Goal: Navigation & Orientation: Find specific page/section

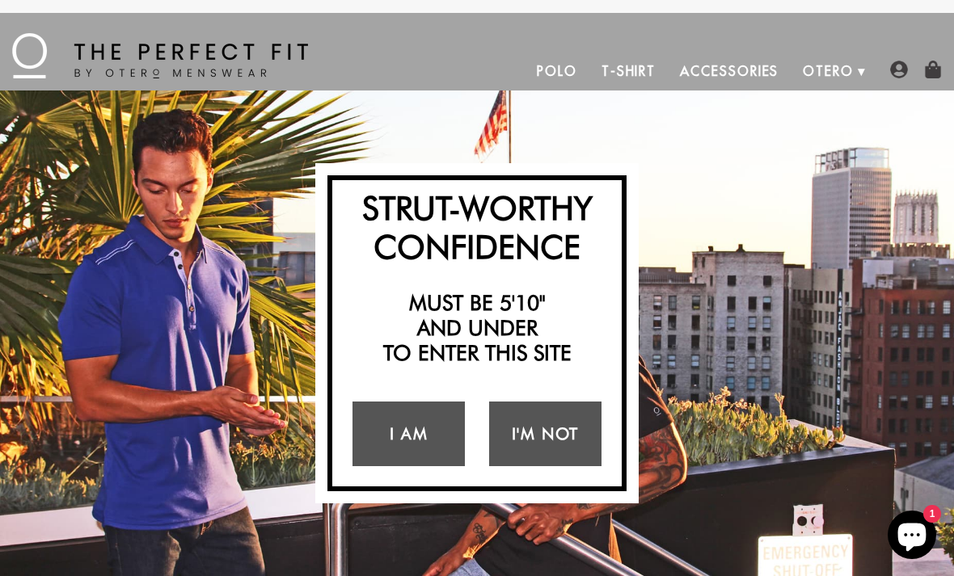
click at [384, 426] on link "I Am" at bounding box center [408, 434] width 112 height 65
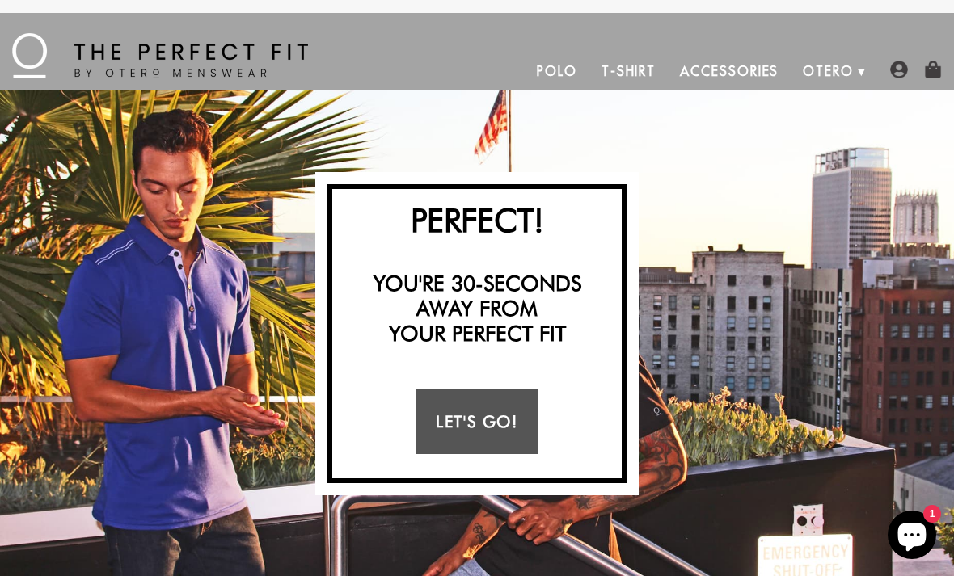
click at [456, 427] on link "Let's Go!" at bounding box center [476, 421] width 122 height 65
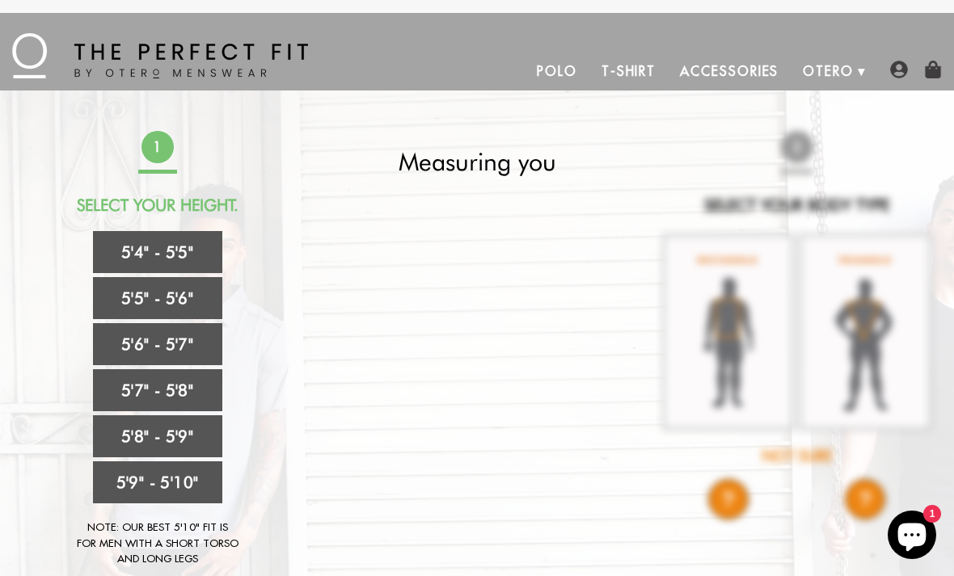
click at [123, 345] on link "5'6" - 5'7"" at bounding box center [157, 344] width 129 height 42
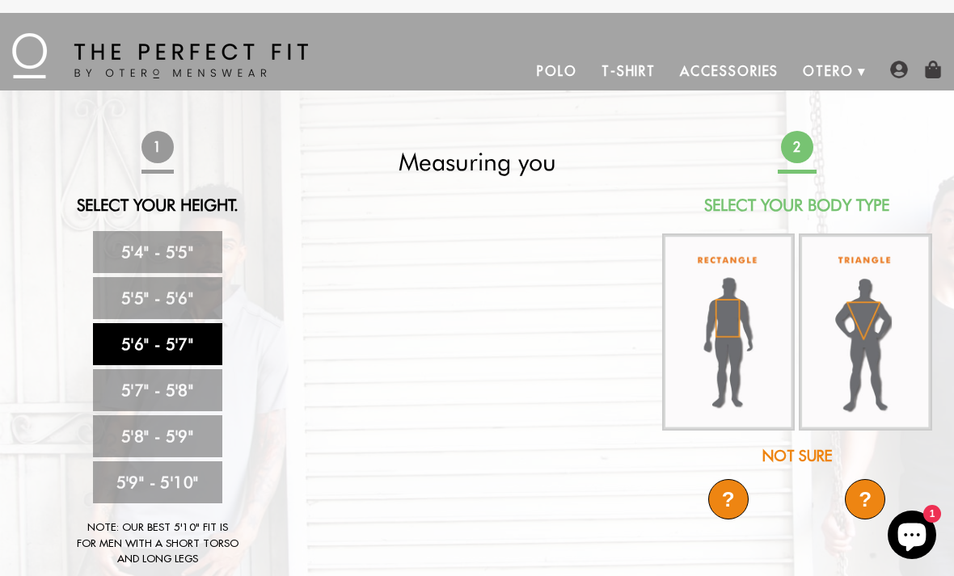
click at [709, 330] on img at bounding box center [728, 333] width 133 height 198
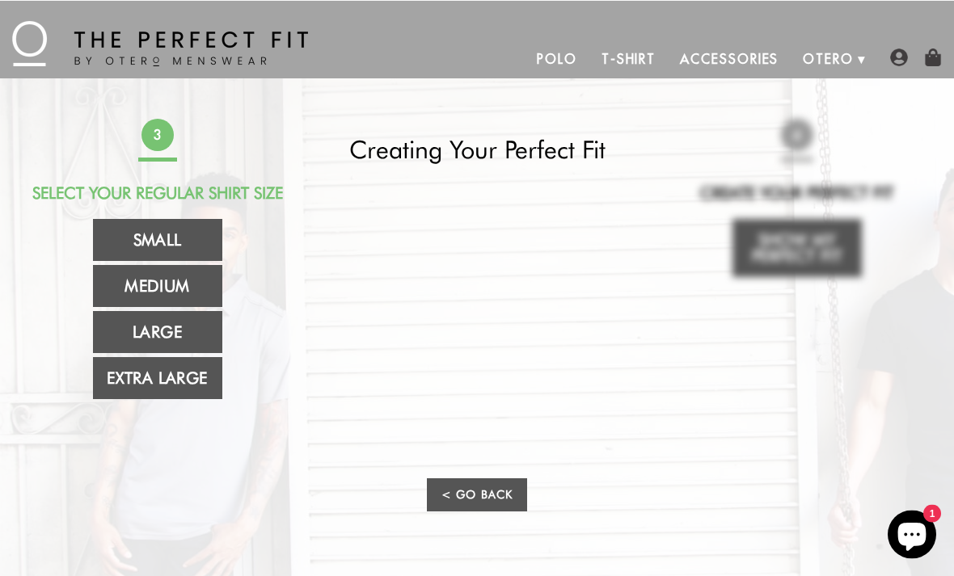
scroll to position [13, 0]
click at [149, 381] on link "Extra Large" at bounding box center [157, 377] width 129 height 42
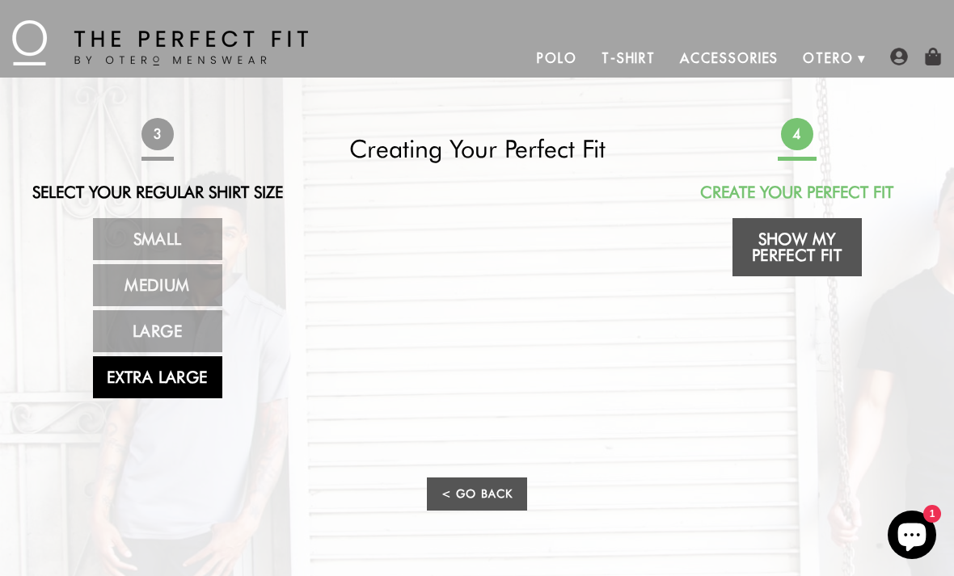
click at [782, 242] on link "Show My Perfect Fit" at bounding box center [796, 247] width 129 height 58
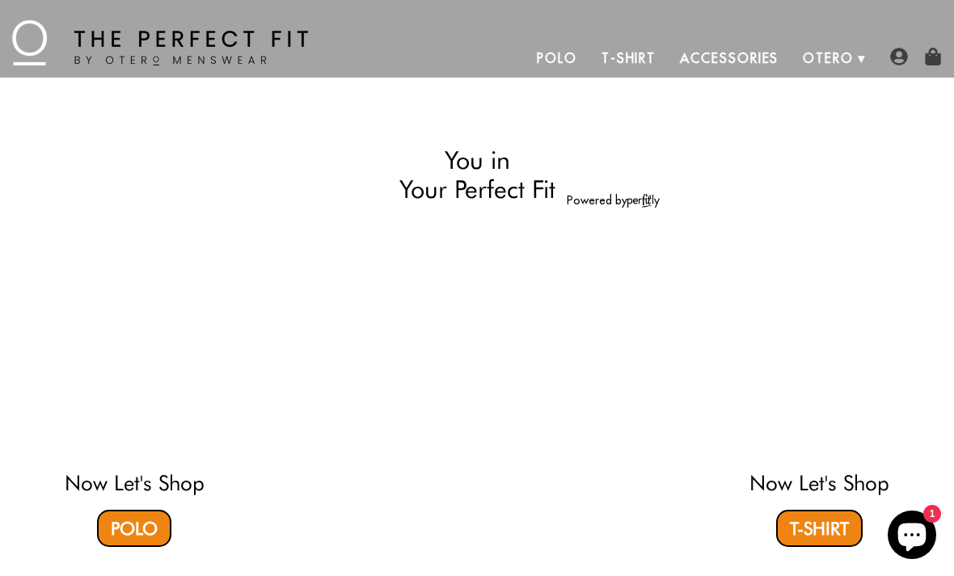
select select "56-57"
select select "XL"
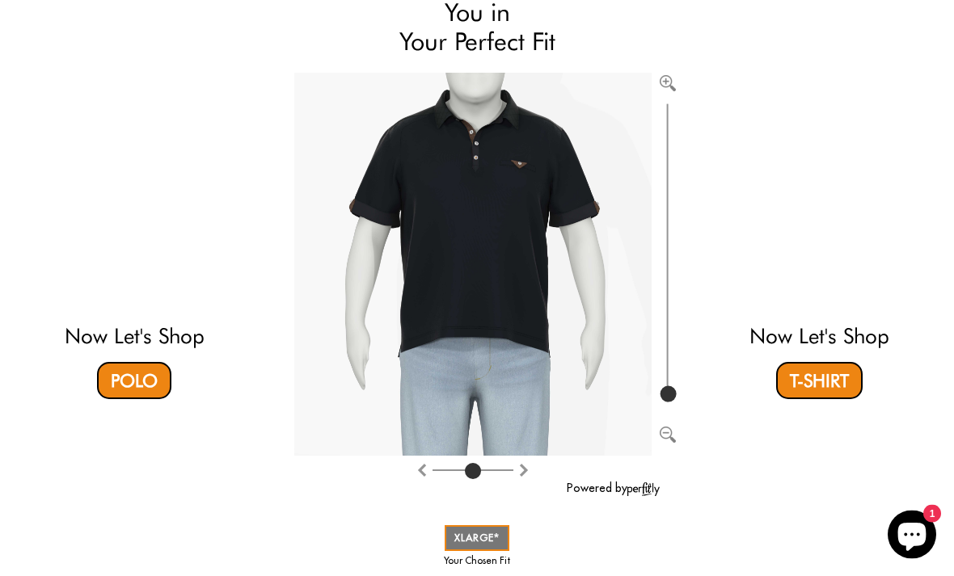
scroll to position [0, 0]
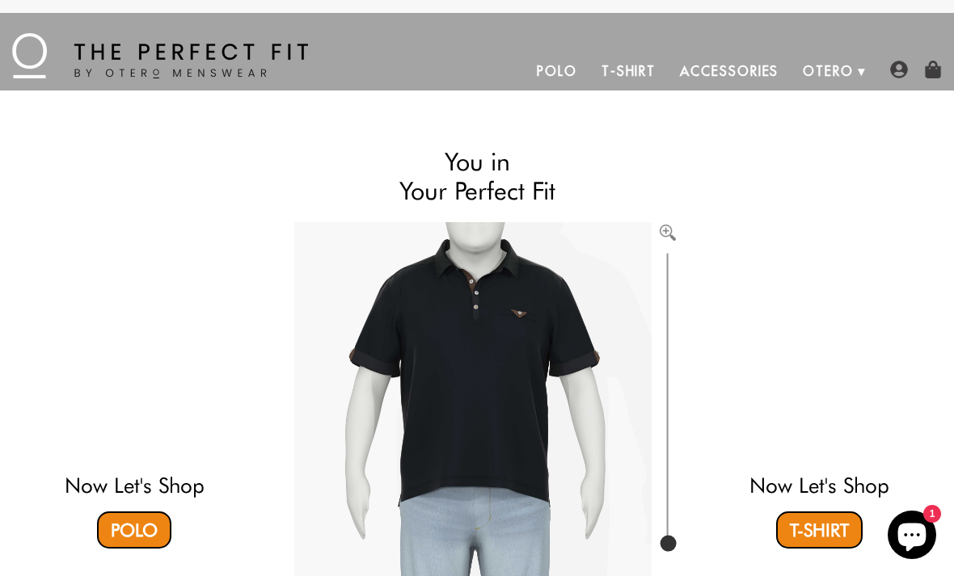
click at [536, 55] on link "Polo" at bounding box center [556, 71] width 65 height 39
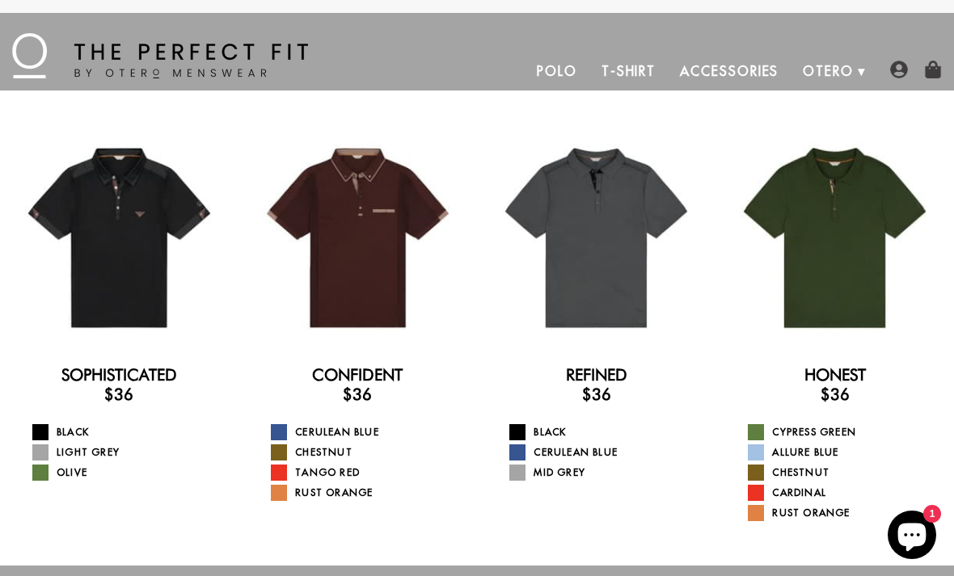
click at [628, 75] on link "T-Shirt" at bounding box center [628, 71] width 78 height 39
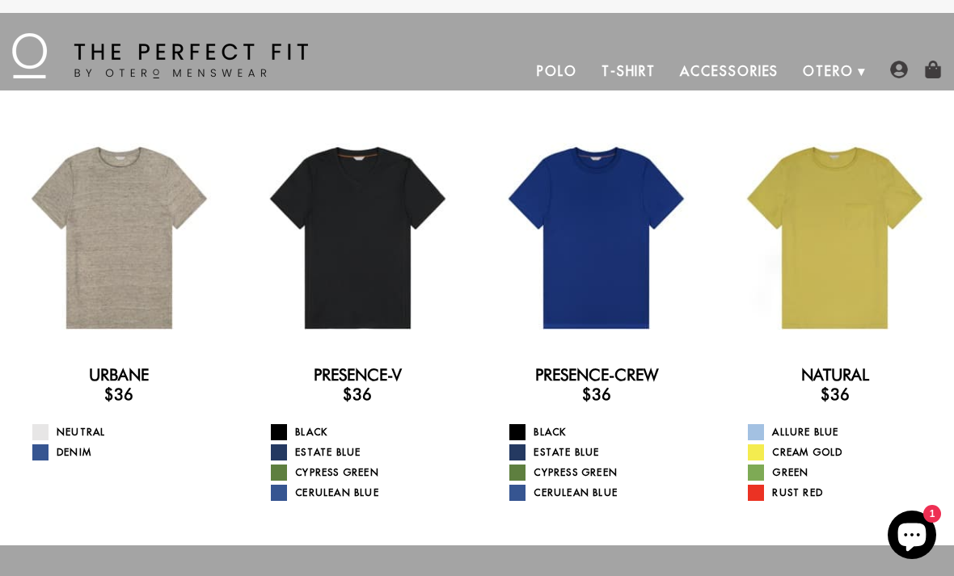
click at [728, 78] on link "Accessories" at bounding box center [728, 71] width 123 height 39
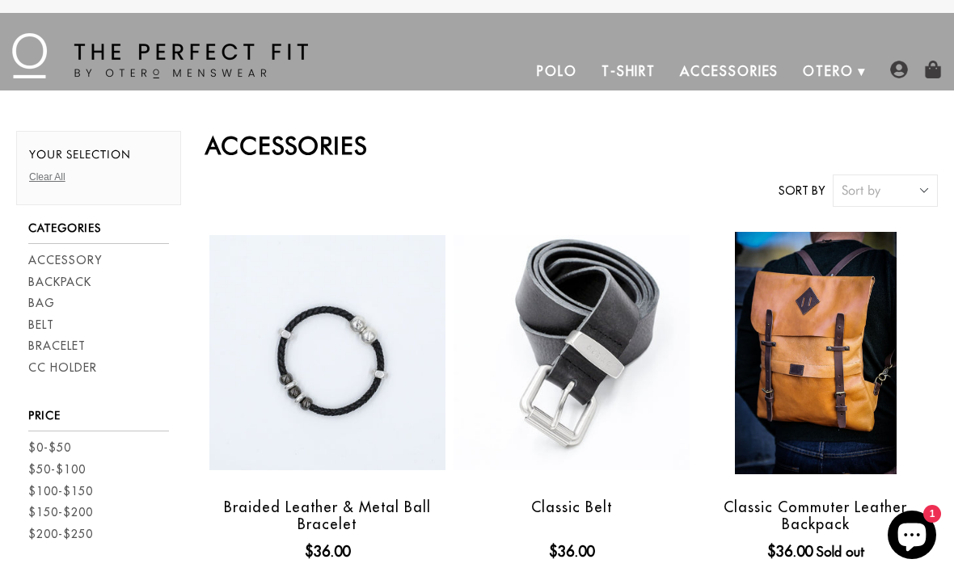
click at [552, 83] on link "Polo" at bounding box center [556, 71] width 65 height 39
